Goal: Share content

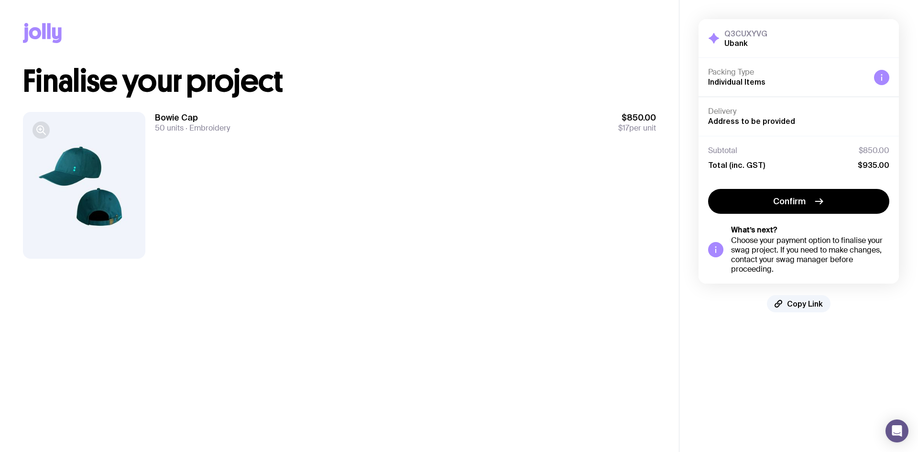
click at [39, 125] on icon "button" at bounding box center [40, 129] width 11 height 11
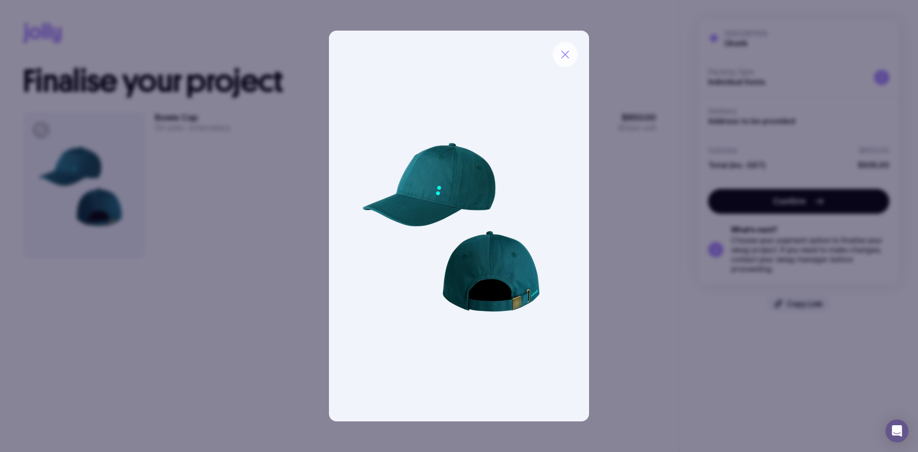
click at [566, 52] on icon "button" at bounding box center [565, 54] width 11 height 11
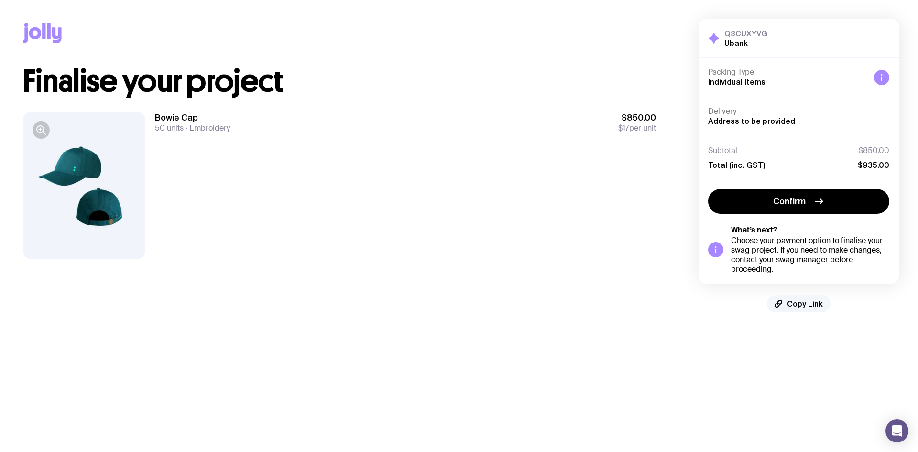
click at [801, 310] on button "Copy Link" at bounding box center [799, 303] width 64 height 17
click at [803, 307] on button "Copied!" at bounding box center [799, 303] width 56 height 17
click at [801, 299] on span "Copy Link" at bounding box center [805, 304] width 36 height 10
click at [801, 300] on span "Copied!" at bounding box center [805, 304] width 29 height 10
drag, startPoint x: 768, startPoint y: 32, endPoint x: 720, endPoint y: 32, distance: 47.8
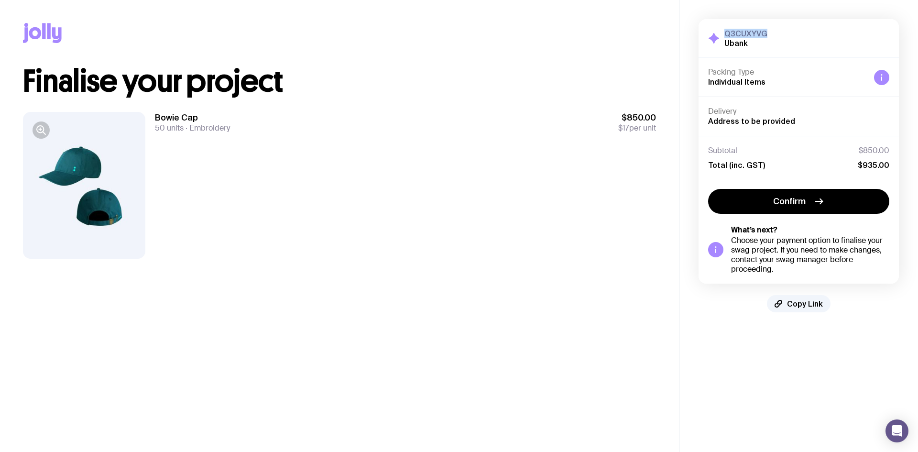
type textarea "Q3CUXYVG"
click at [720, 32] on div "Q3CUXYVG Ubank Hide Details" at bounding box center [798, 38] width 181 height 19
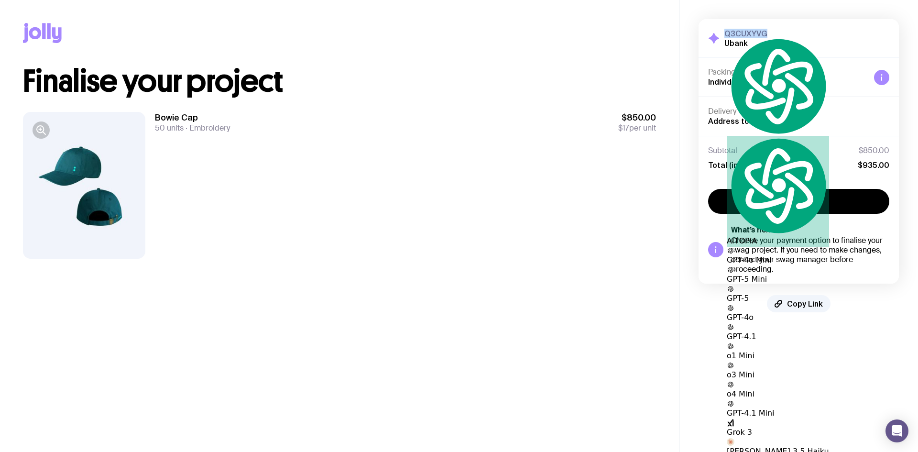
copy h3 "Q3CUXYVG"
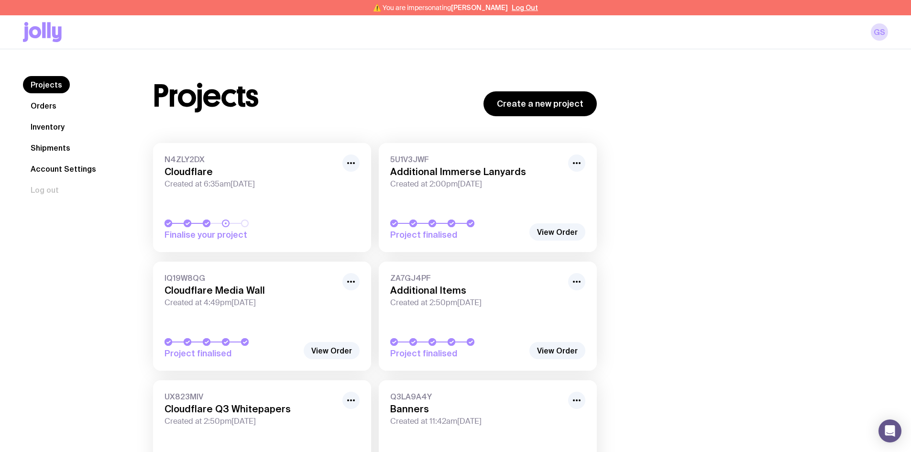
click at [44, 129] on link "Inventory" at bounding box center [47, 126] width 49 height 17
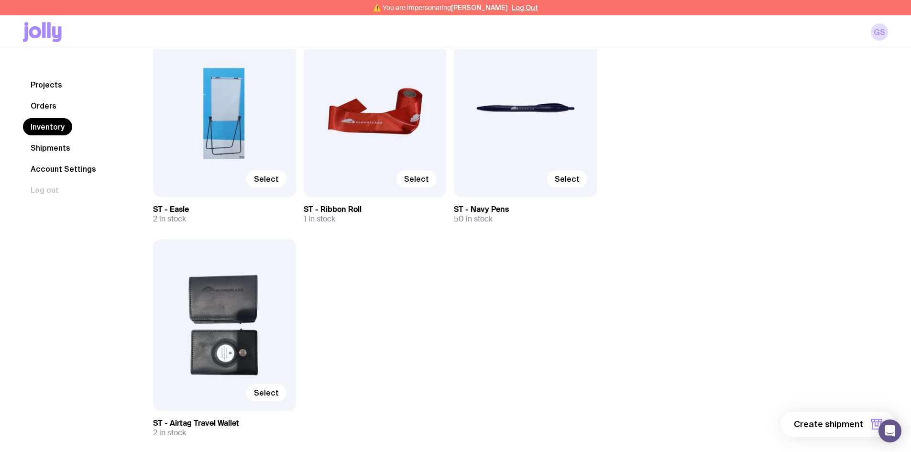
scroll to position [4898, 0]
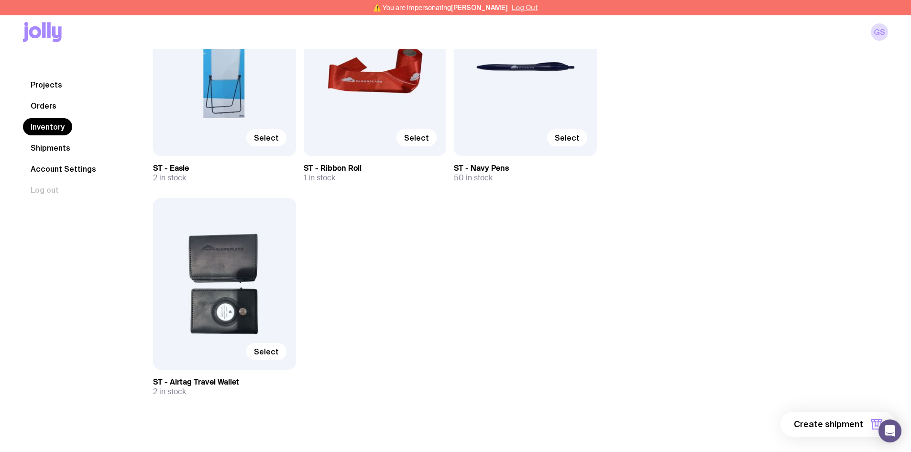
click at [522, 8] on button "Log Out" at bounding box center [525, 8] width 26 height 8
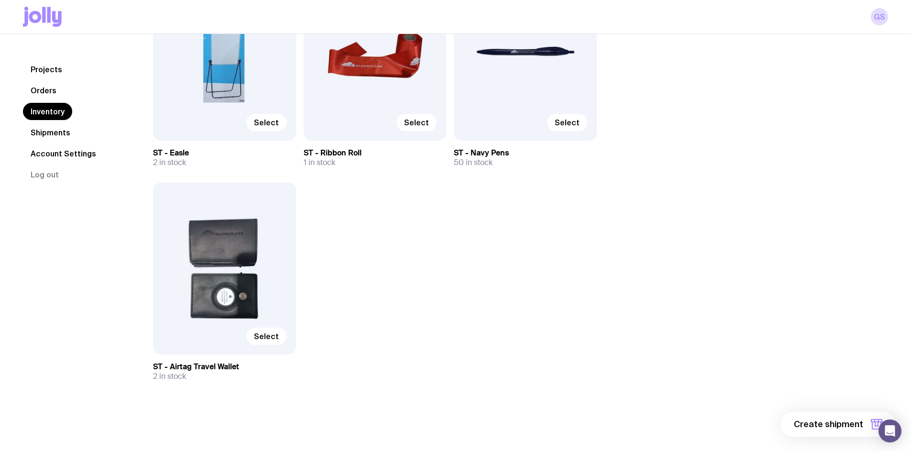
scroll to position [4883, 0]
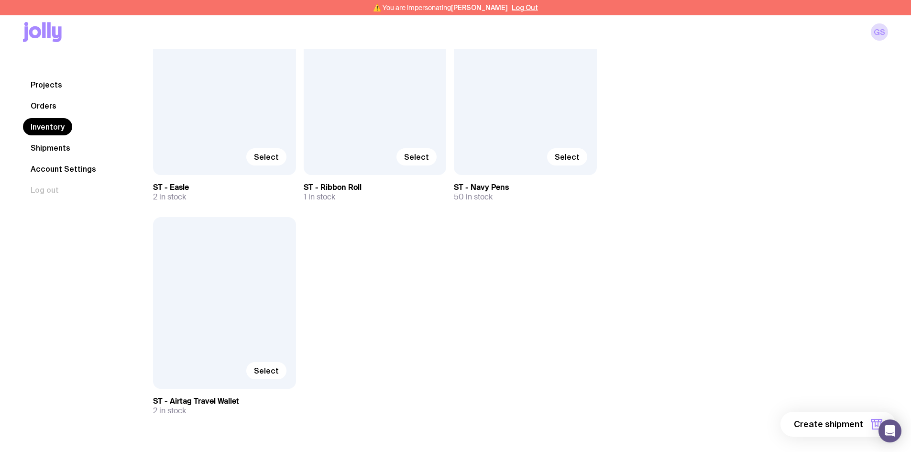
scroll to position [4898, 0]
